Goal: Information Seeking & Learning: Learn about a topic

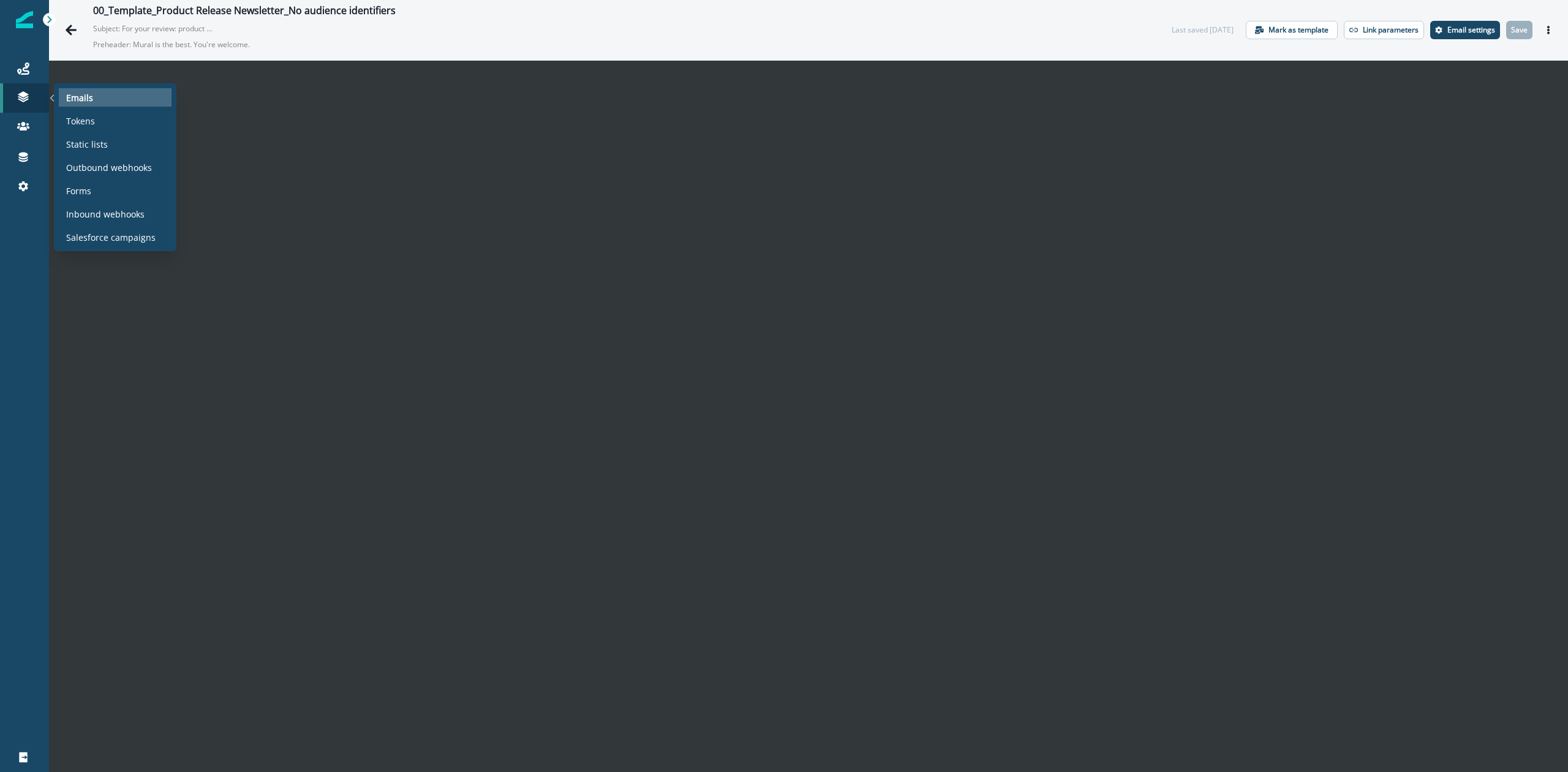
click at [86, 101] on p "Emails" at bounding box center [79, 98] width 27 height 13
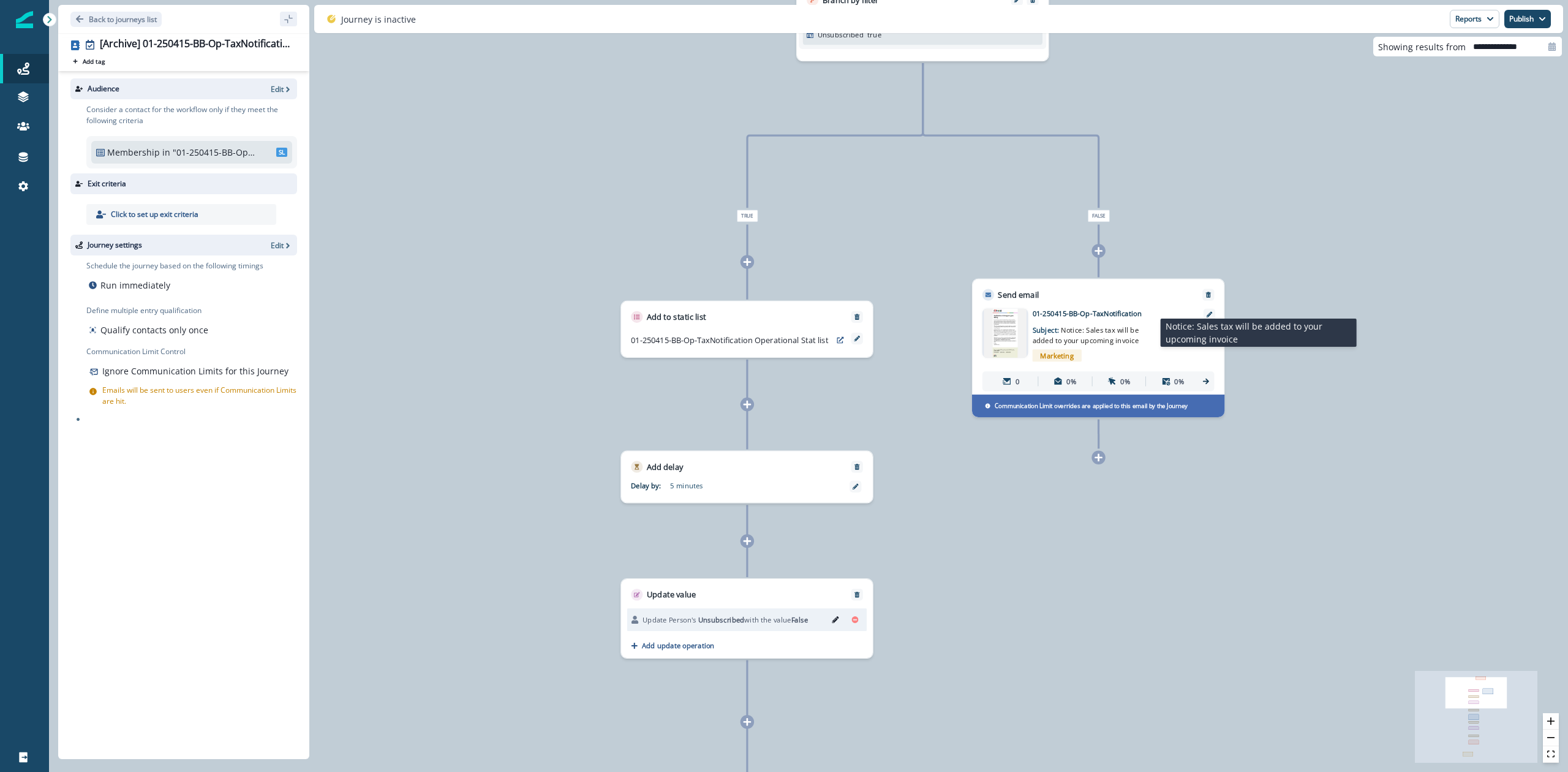
click at [1055, 321] on p "Subject: Notice: Sales tax will be added to your upcoming invoice" at bounding box center [1094, 332] width 123 height 27
type input "**********"
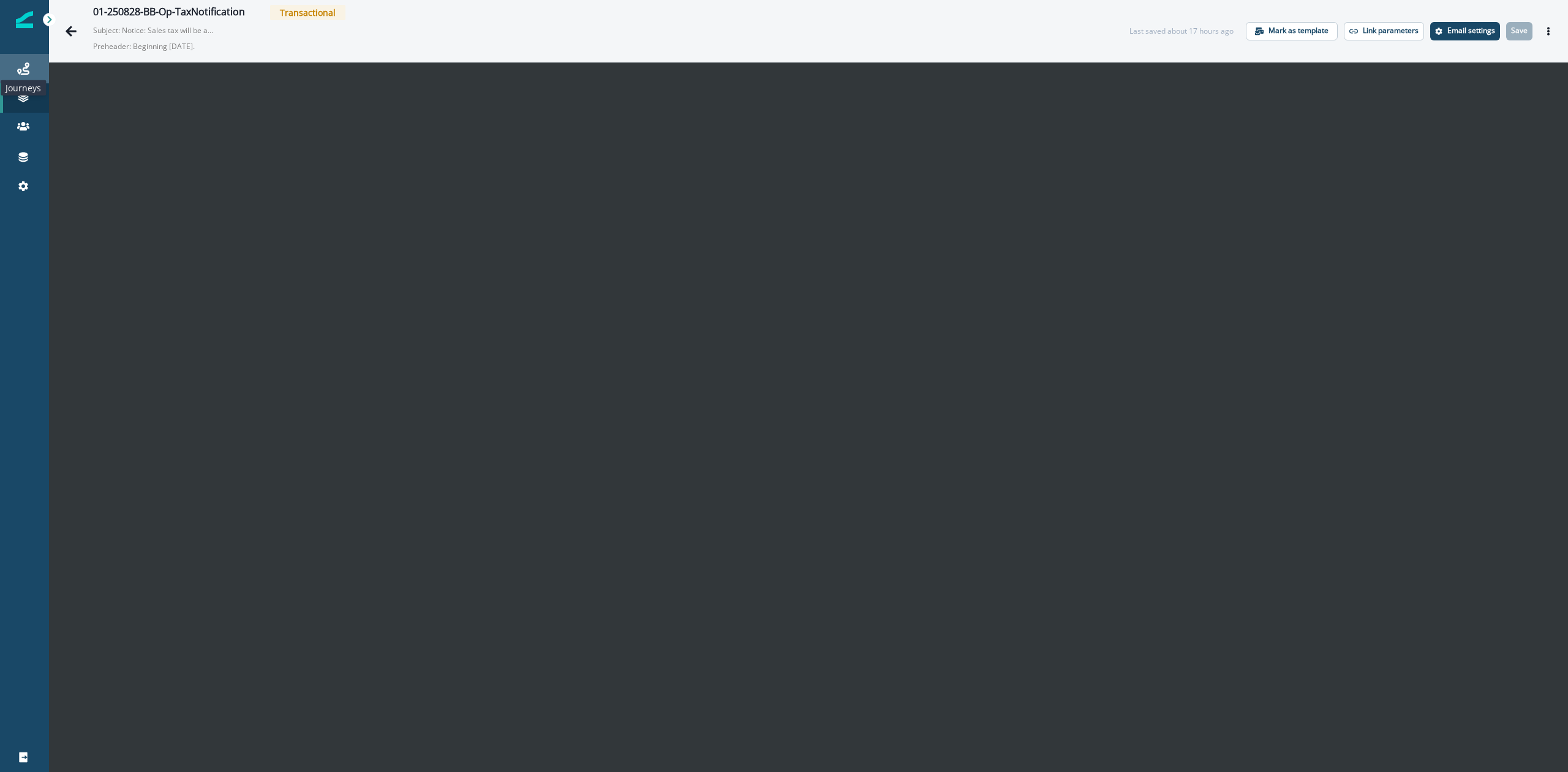
click at [24, 65] on icon at bounding box center [23, 68] width 12 height 12
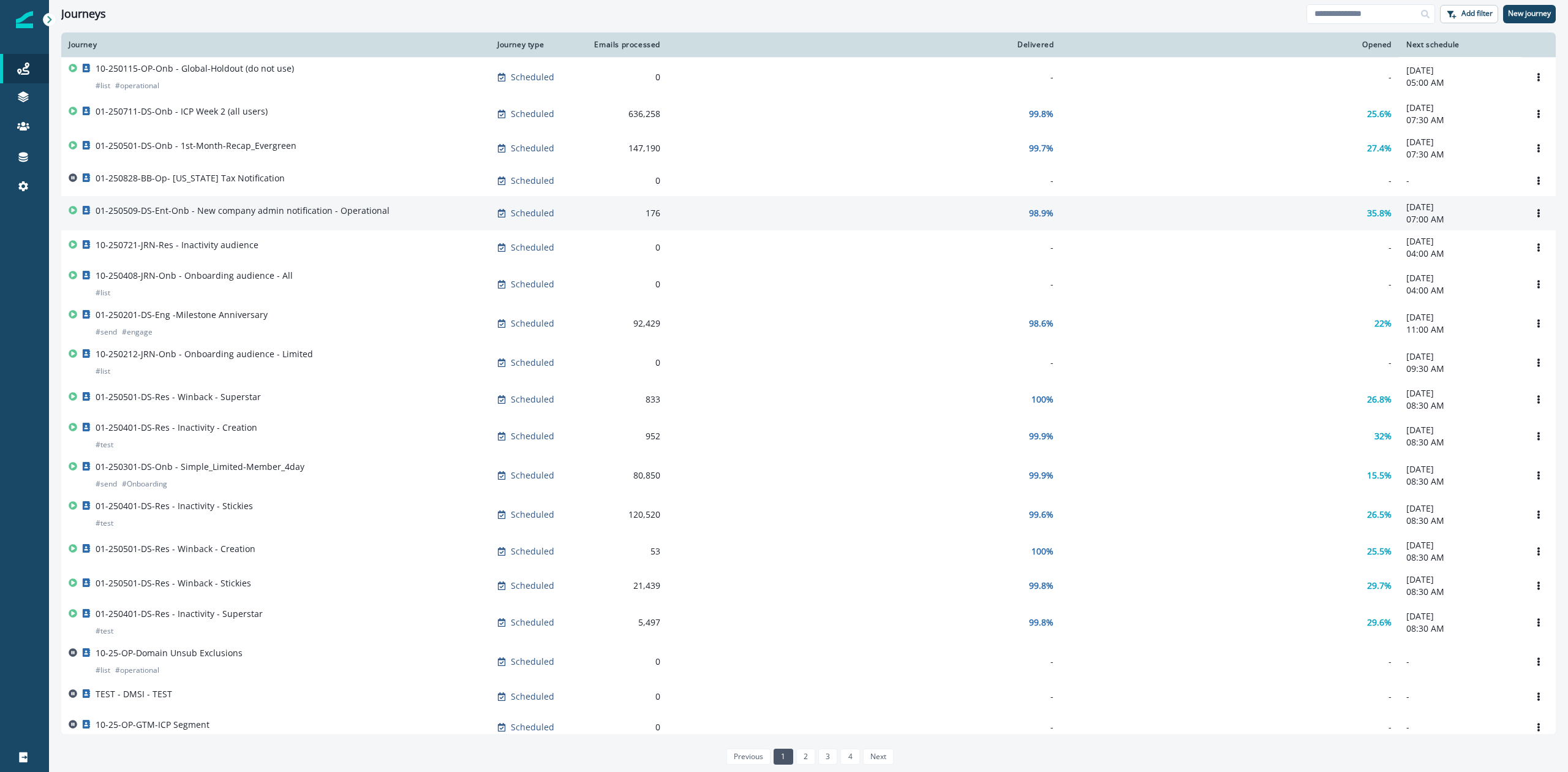
click at [292, 221] on div "01-250509-DS-Ent-Onb - New company admin notification - Operational" at bounding box center [243, 213] width 294 height 17
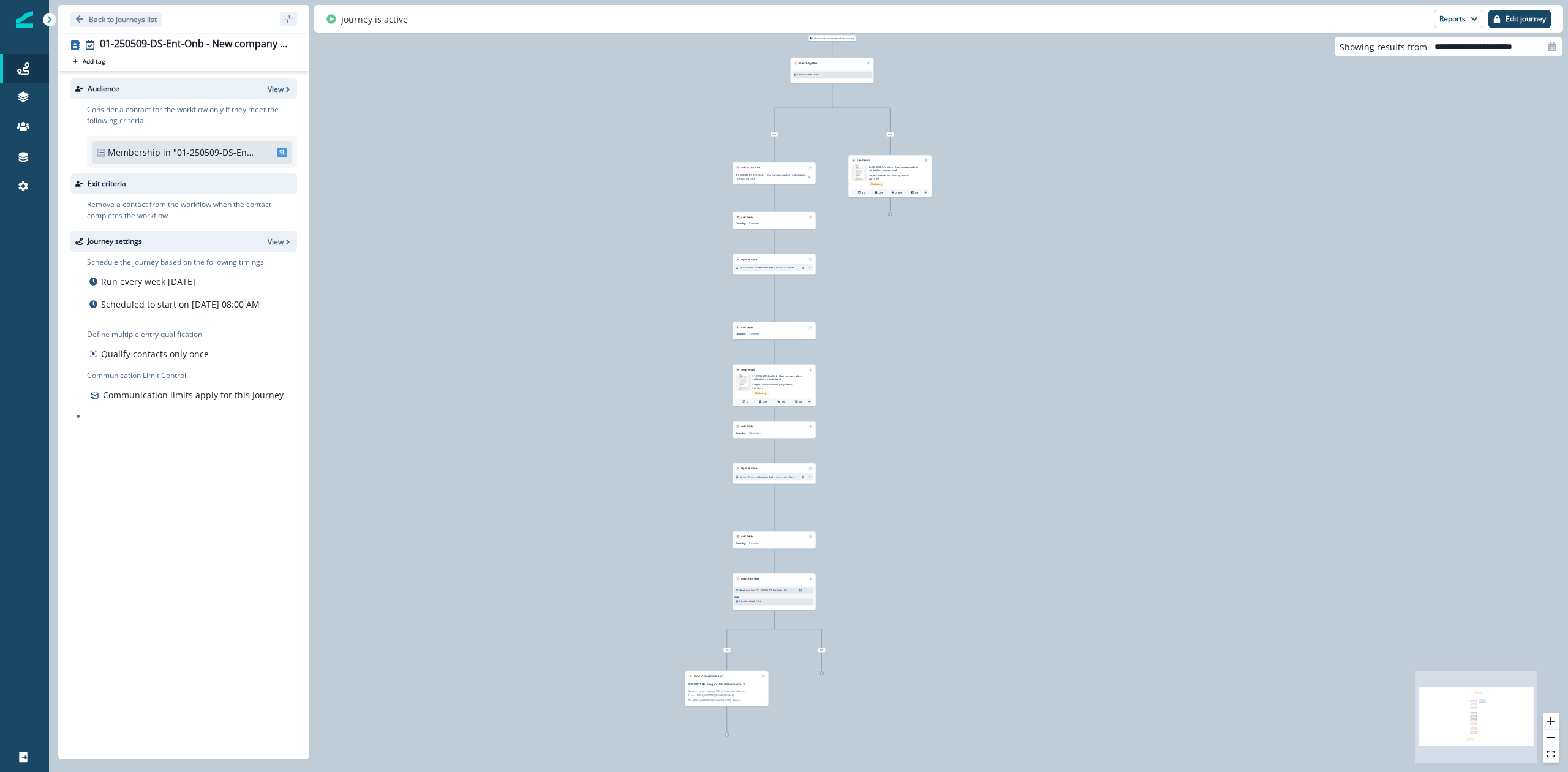
click at [80, 19] on icon "Go back" at bounding box center [79, 19] width 7 height 7
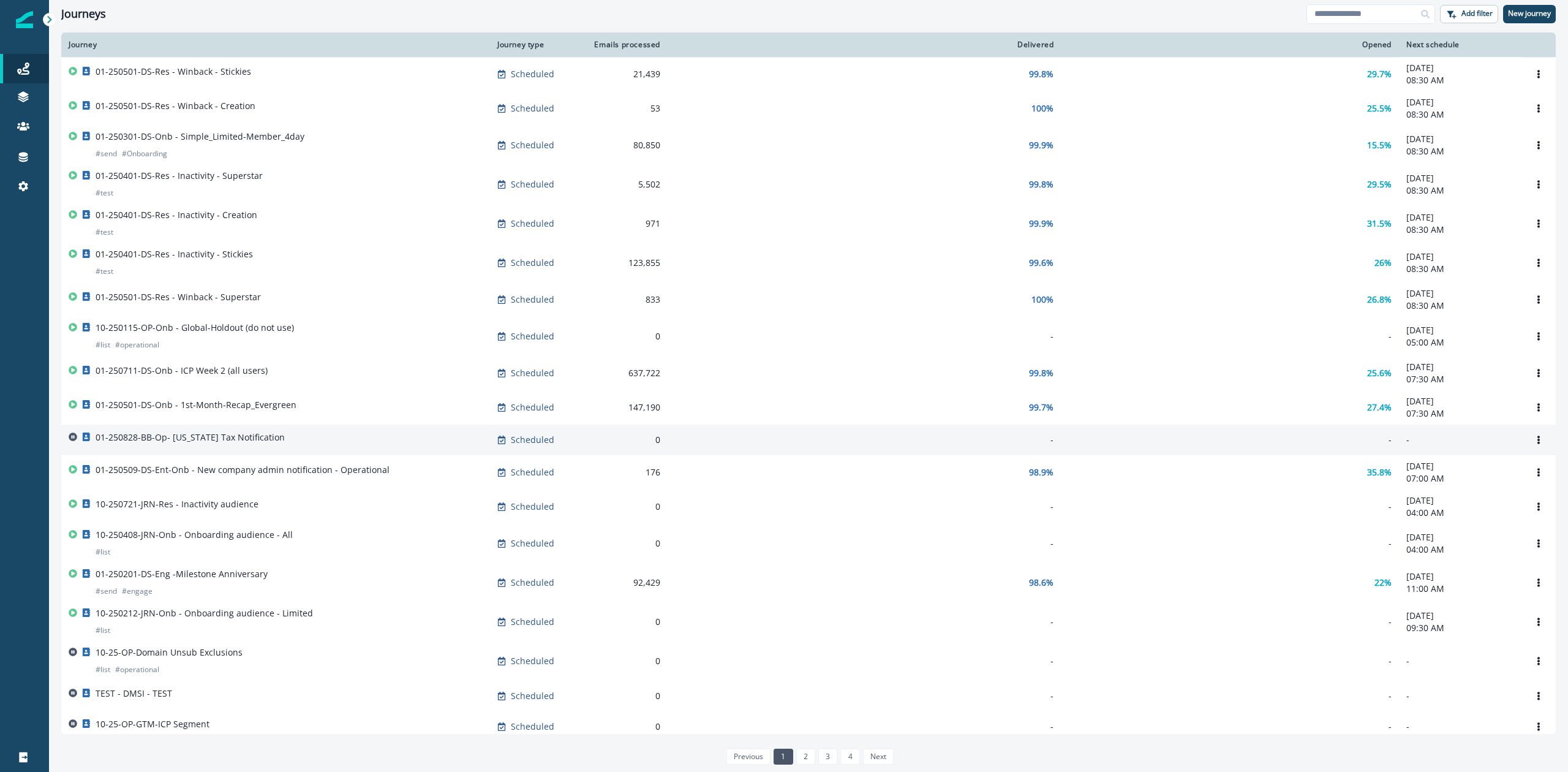
click at [246, 444] on p "01-250828-BB-Op- [US_STATE] Tax Notification" at bounding box center [190, 438] width 190 height 12
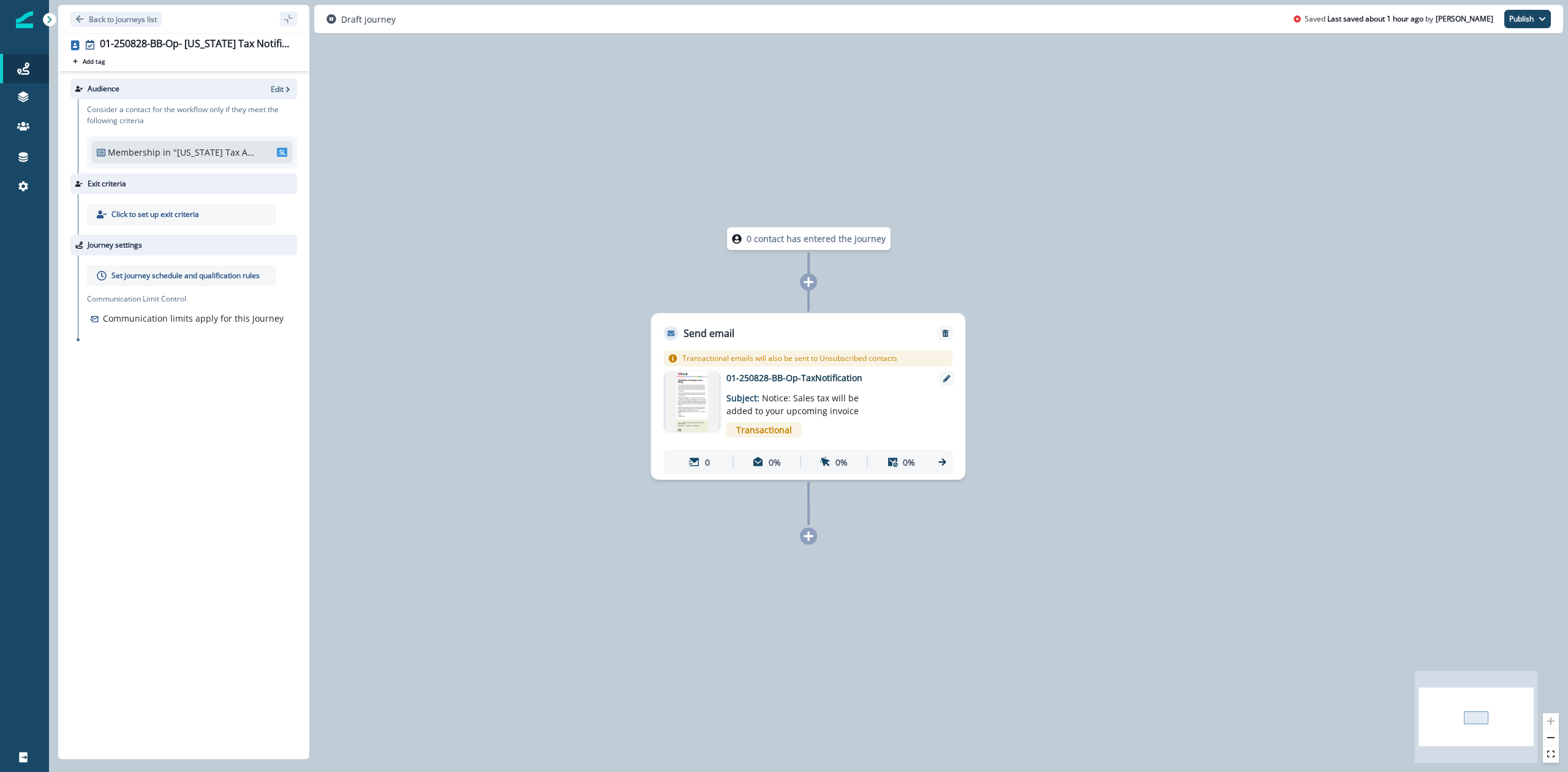
click at [787, 378] on p "01-250828-BB-Op-TaxNotification" at bounding box center [824, 378] width 196 height 13
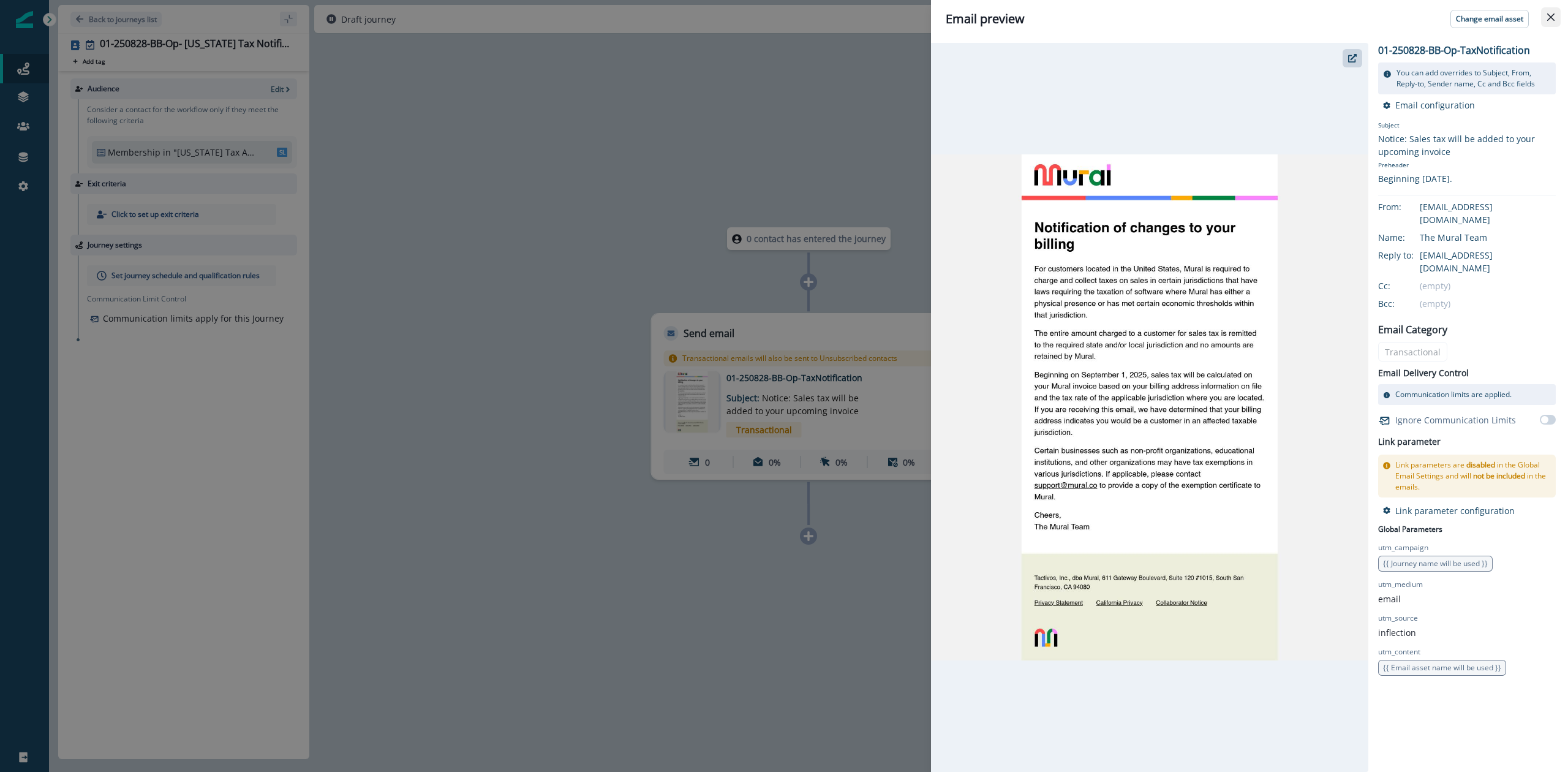
click at [1550, 16] on icon "Close" at bounding box center [1551, 17] width 7 height 7
